Goal: Find contact information: Find contact information

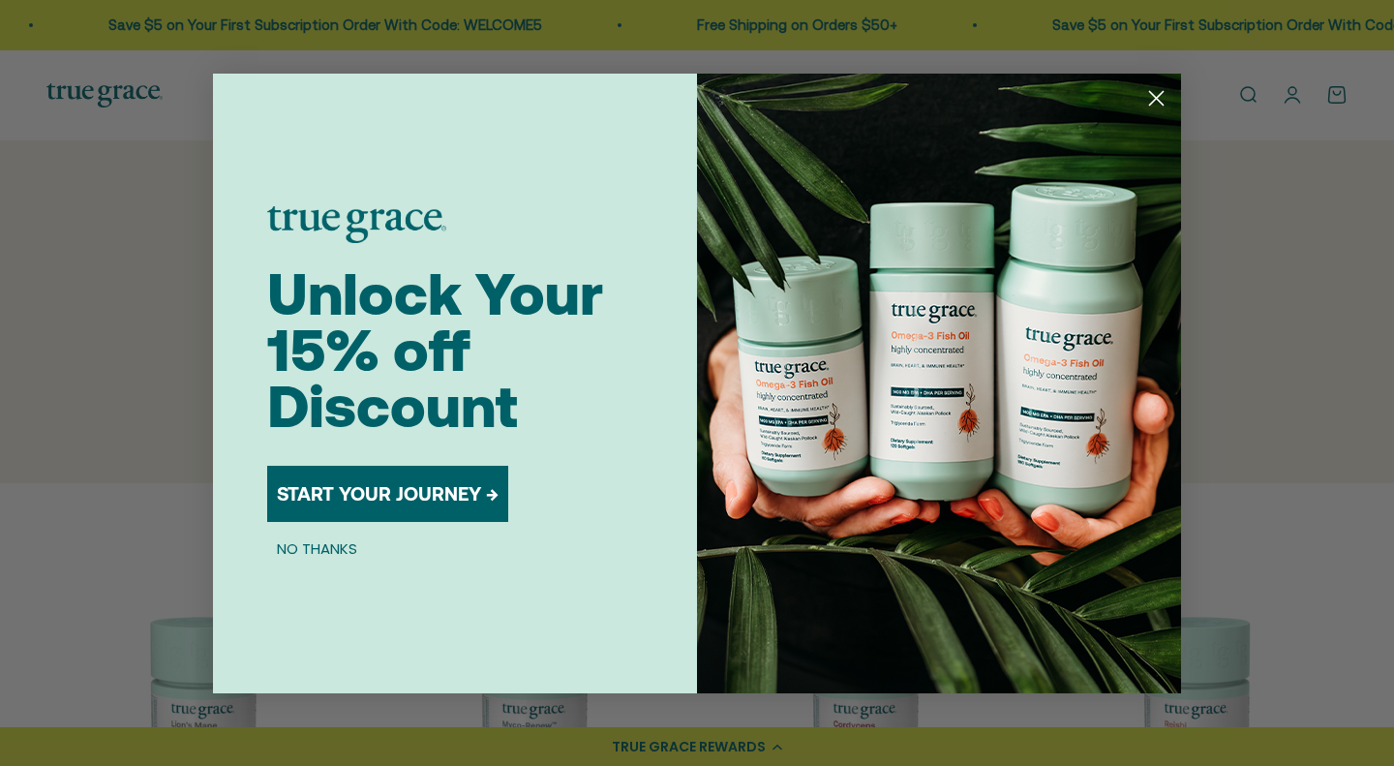
click at [1158, 102] on circle "Close dialog" at bounding box center [1156, 97] width 32 height 32
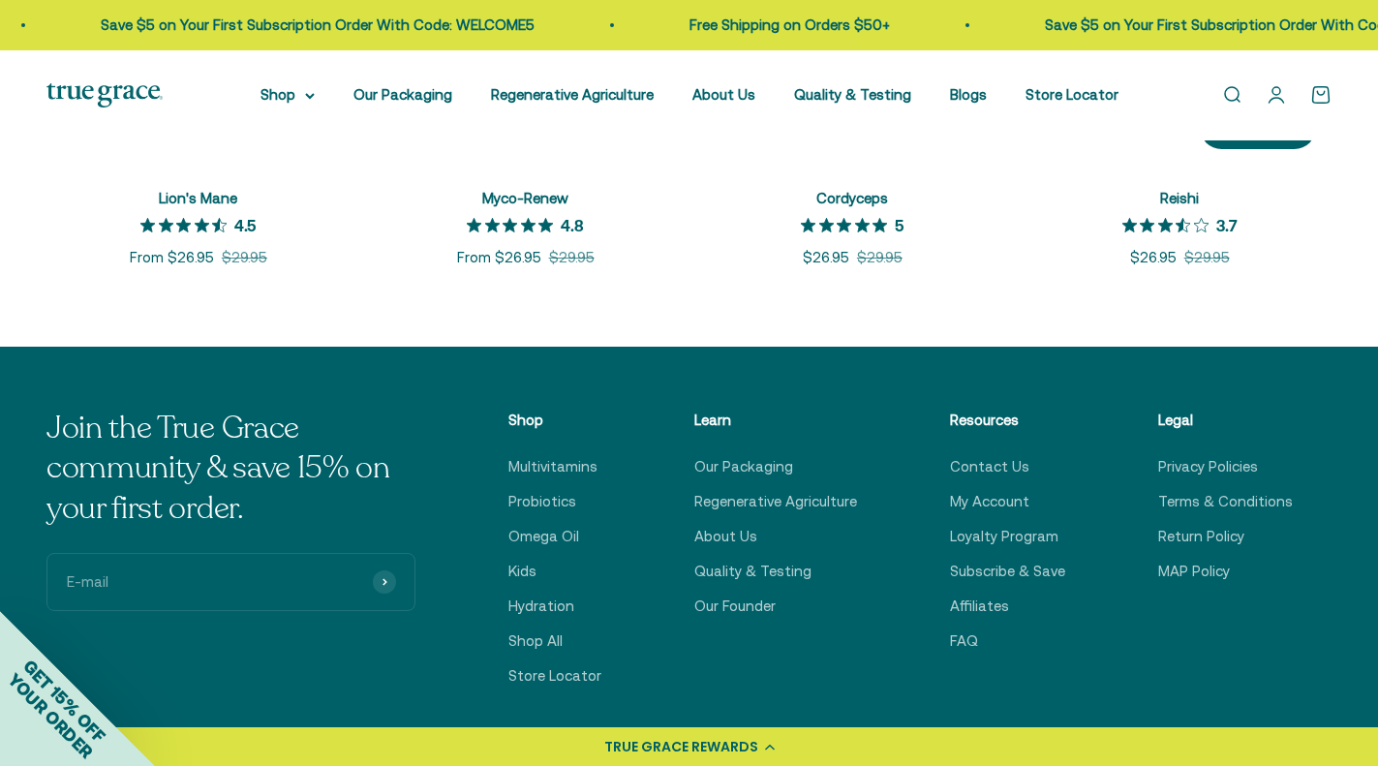
scroll to position [871, 0]
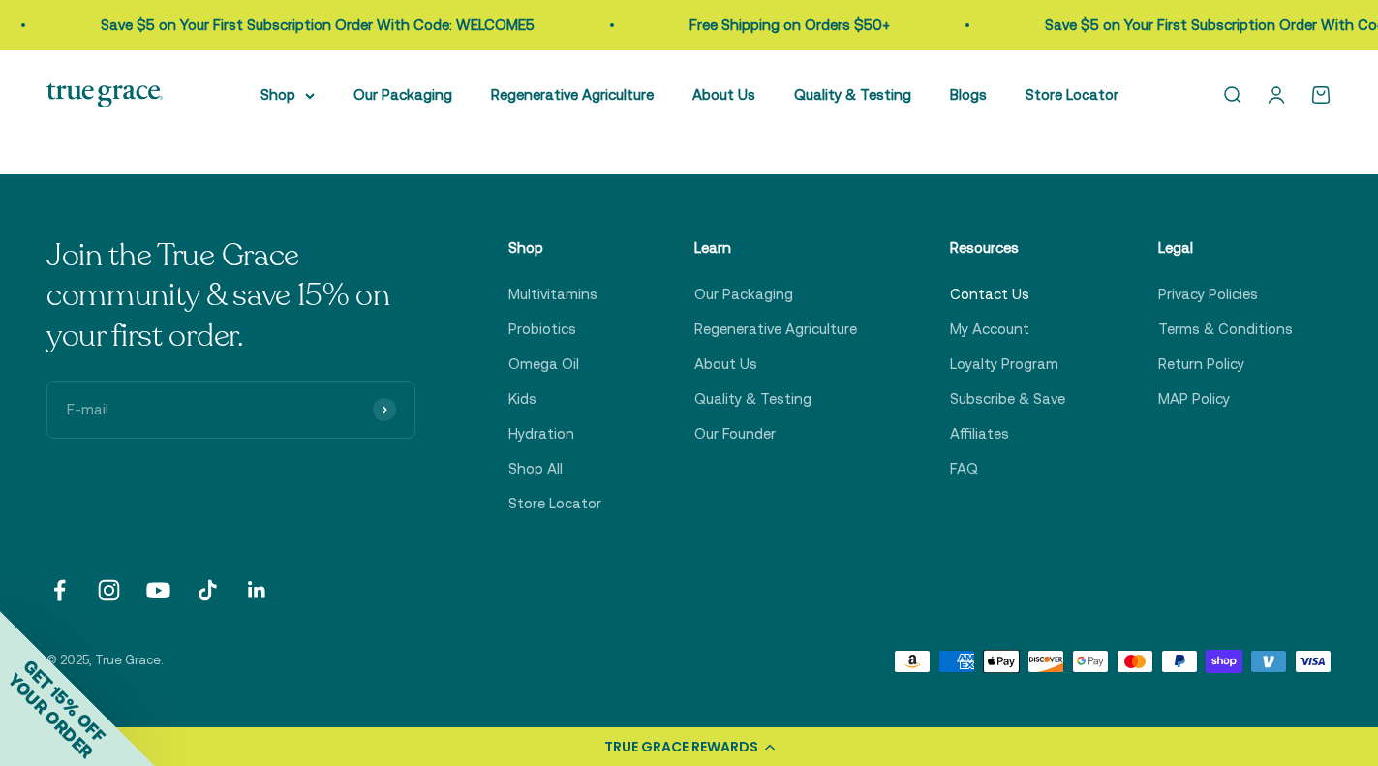
click at [989, 293] on link "Contact Us" at bounding box center [989, 294] width 79 height 23
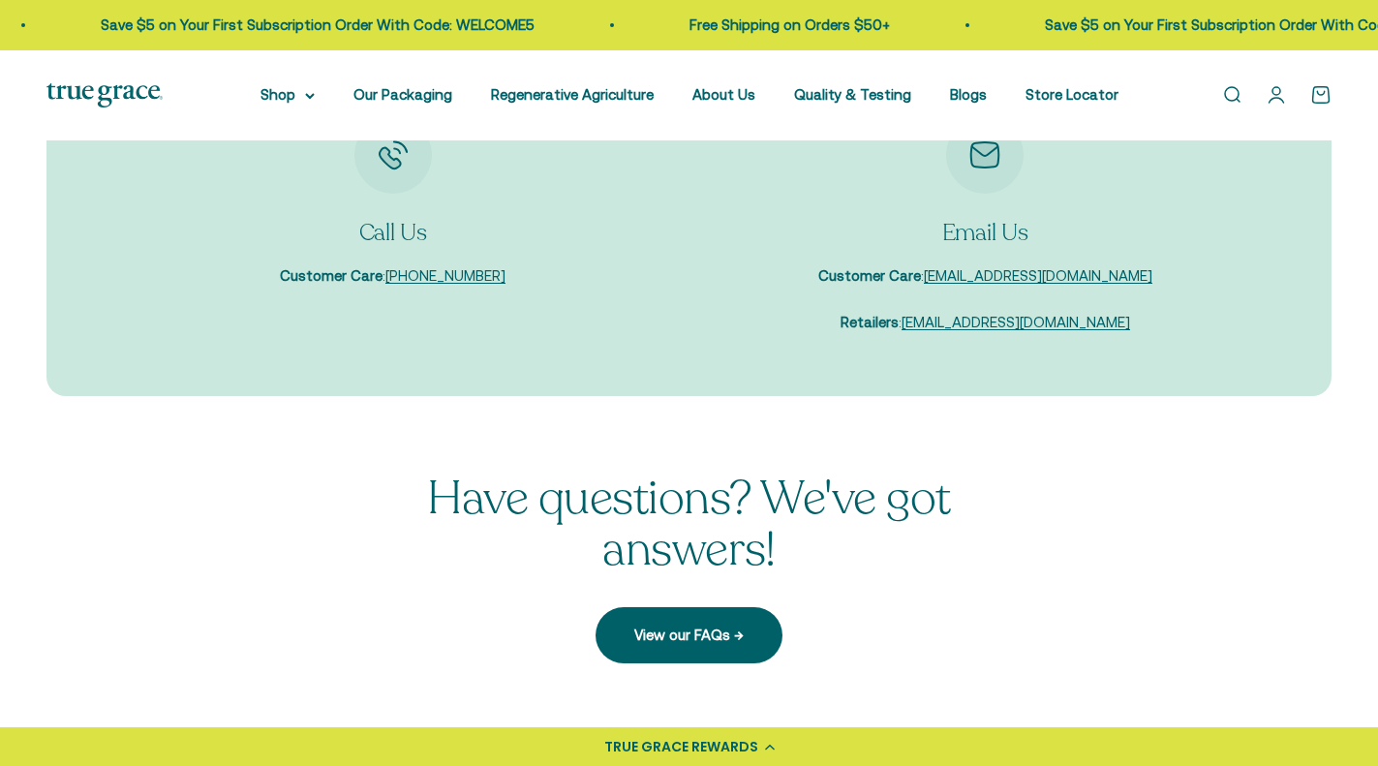
scroll to position [290, 0]
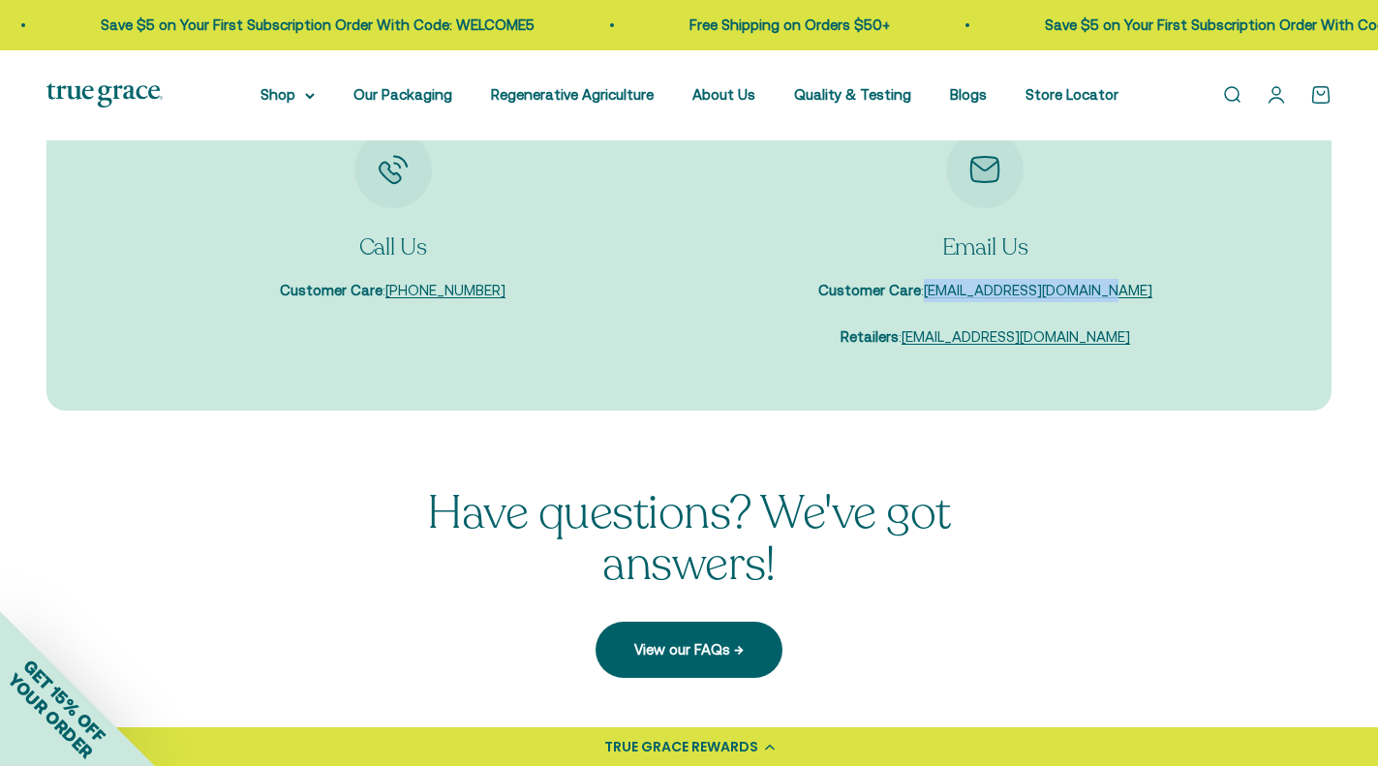
drag, startPoint x: 948, startPoint y: 289, endPoint x: 1127, endPoint y: 297, distance: 179.3
click at [1127, 297] on div "Email Us Customer Care : [EMAIL_ADDRESS][DOMAIN_NAME] Retailers : [EMAIL_ADDRES…" at bounding box center [986, 240] width 554 height 219
copy link "[EMAIL_ADDRESS][DOMAIN_NAME]"
drag, startPoint x: 929, startPoint y: 336, endPoint x: 1106, endPoint y: 345, distance: 176.4
click at [1106, 345] on p "Retailers : [EMAIL_ADDRESS][DOMAIN_NAME]" at bounding box center [985, 336] width 334 height 23
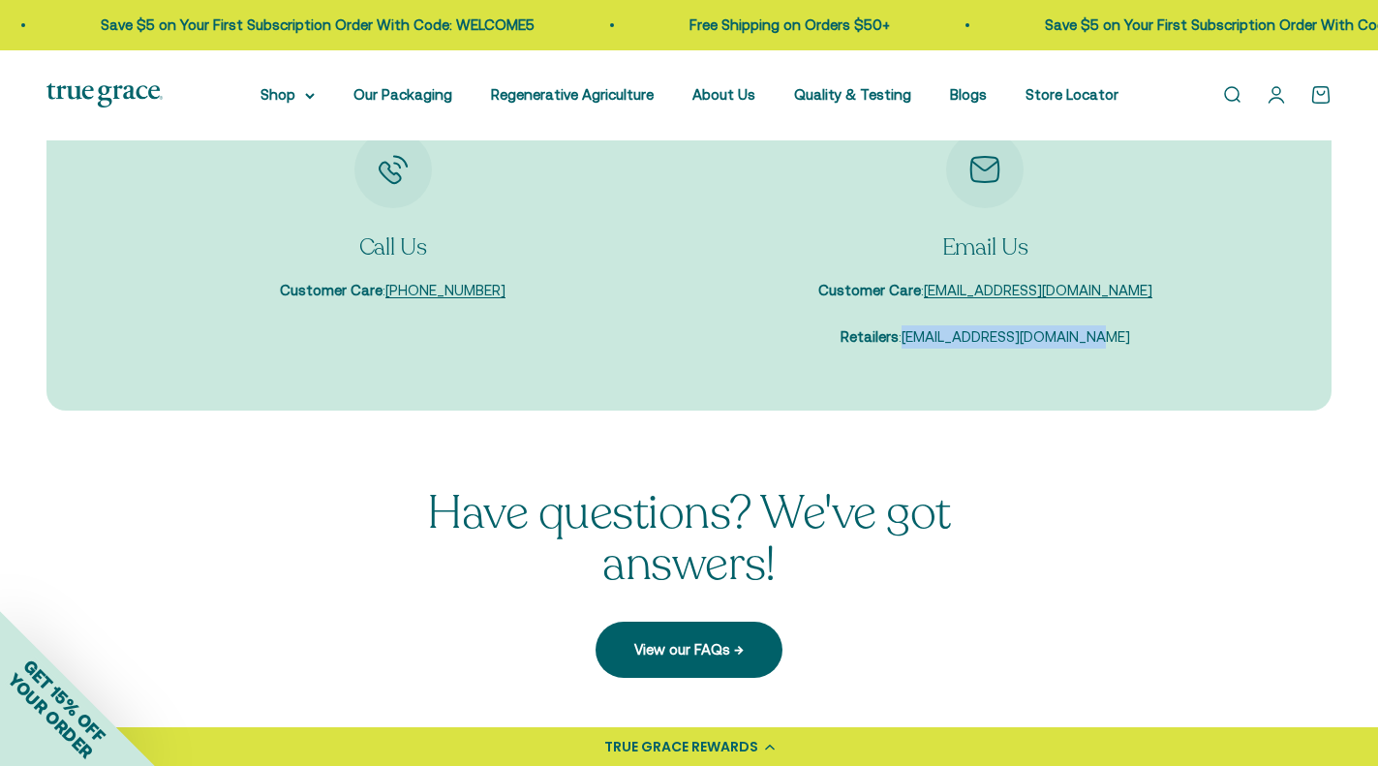
copy link "[EMAIL_ADDRESS][DOMAIN_NAME]"
